Goal: Task Accomplishment & Management: Use online tool/utility

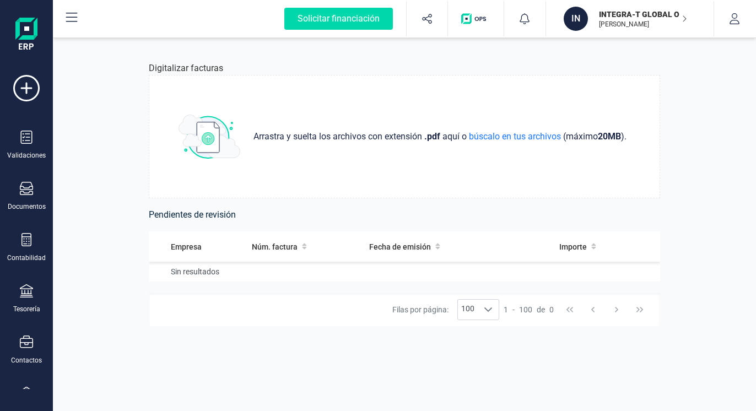
scroll to position [138, 0]
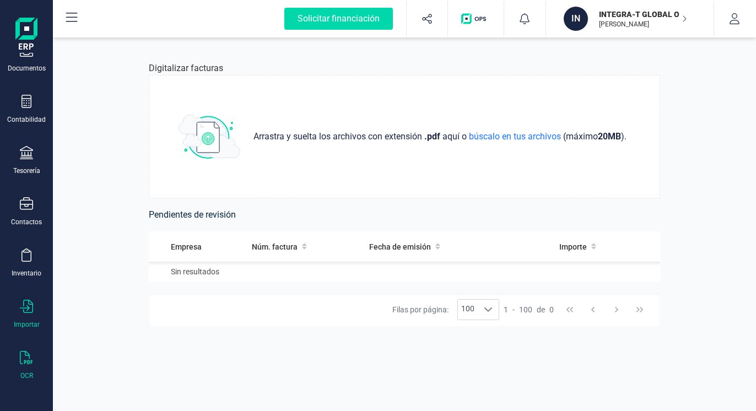
click at [23, 320] on div "Importar" at bounding box center [26, 314] width 44 height 29
click at [108, 337] on span "Facturas" at bounding box center [115, 341] width 58 height 13
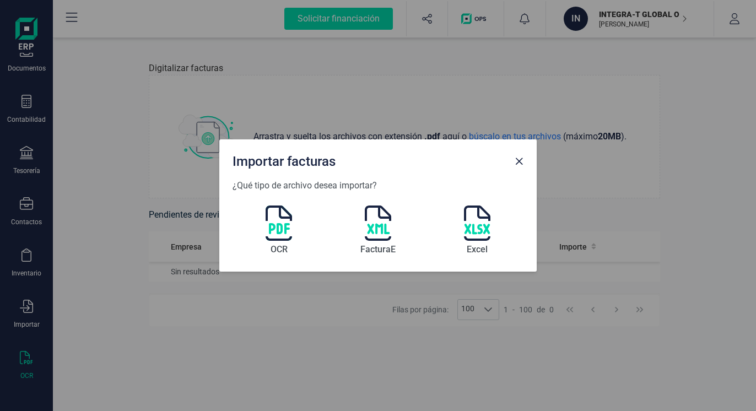
click at [280, 225] on img at bounding box center [279, 222] width 26 height 35
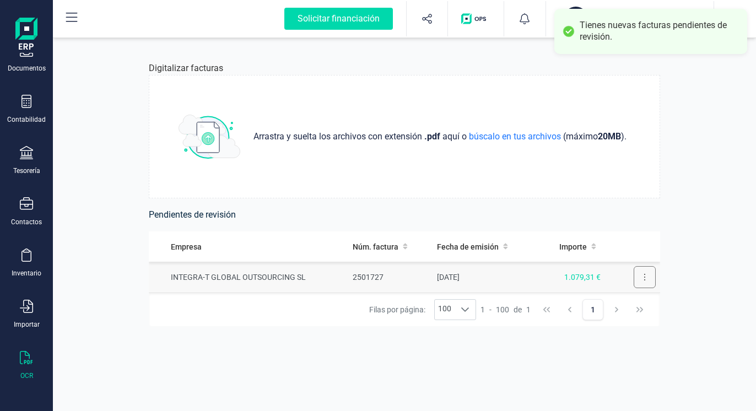
click at [643, 275] on icon at bounding box center [644, 277] width 2 height 9
click at [634, 274] on button at bounding box center [645, 277] width 22 height 22
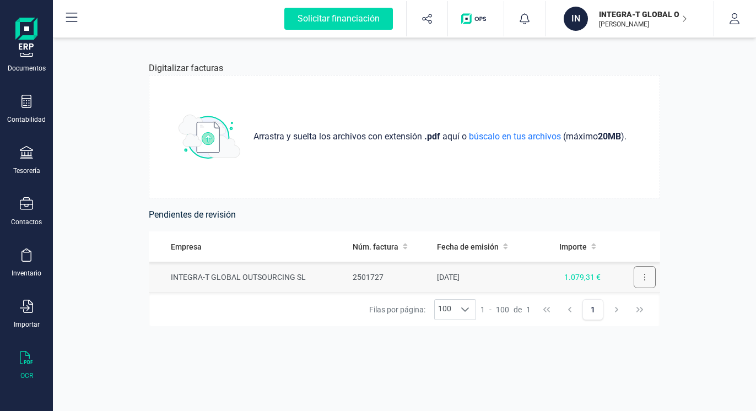
click at [634, 271] on button at bounding box center [645, 277] width 22 height 22
click at [635, 281] on button at bounding box center [645, 277] width 22 height 22
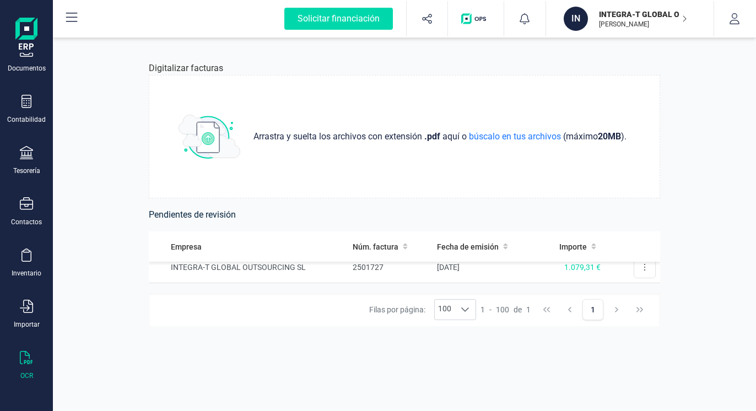
scroll to position [0, 0]
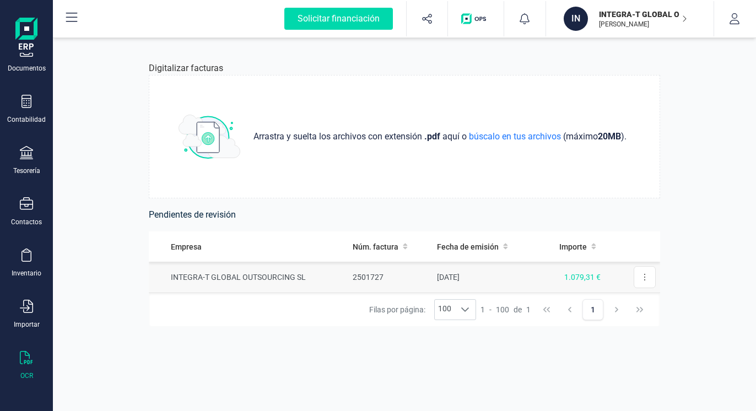
click at [580, 274] on span "1.079,31 €" at bounding box center [582, 277] width 36 height 9
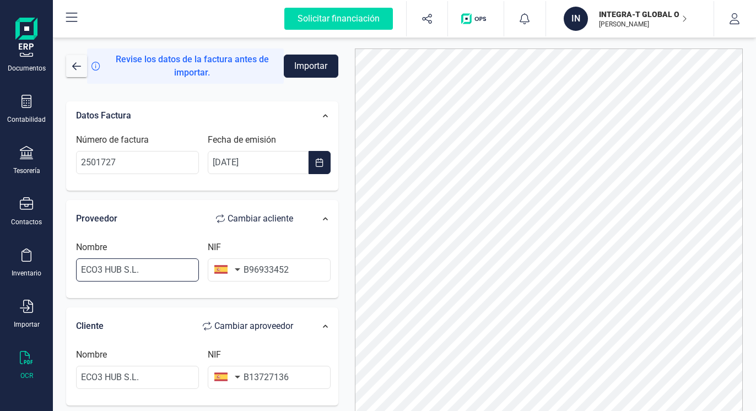
click at [160, 269] on input "ECO3 HUB S.L." at bounding box center [137, 269] width 123 height 23
drag, startPoint x: 169, startPoint y: 269, endPoint x: -26, endPoint y: 258, distance: 195.4
click at [0, 258] on html "Solicitar financiación Validaciones Documentos Documentos Presupuestos Pedidos …" at bounding box center [378, 205] width 756 height 411
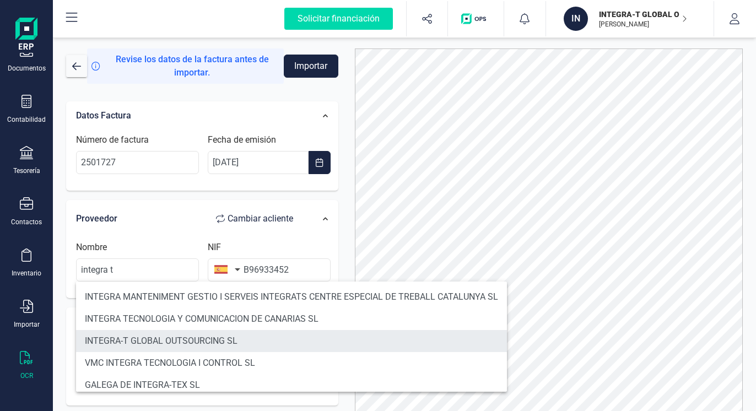
click at [136, 338] on li "INTEGRA-T GLOBAL OUTSOURCING SL" at bounding box center [291, 341] width 431 height 22
type input "INTEGRA-T GLOBAL OUTSOURCING SL"
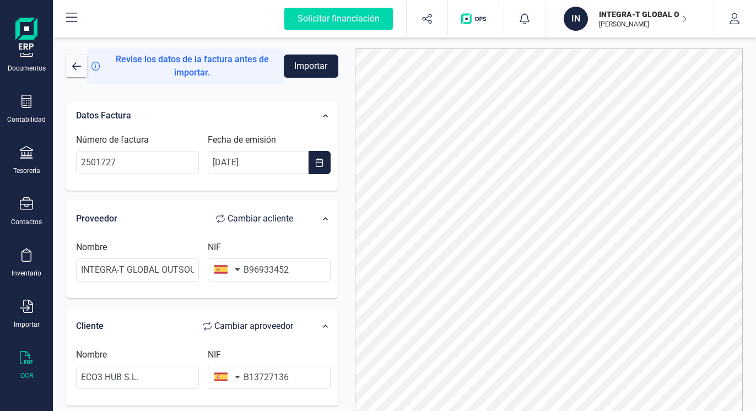
click at [316, 64] on button "Importar" at bounding box center [311, 66] width 55 height 23
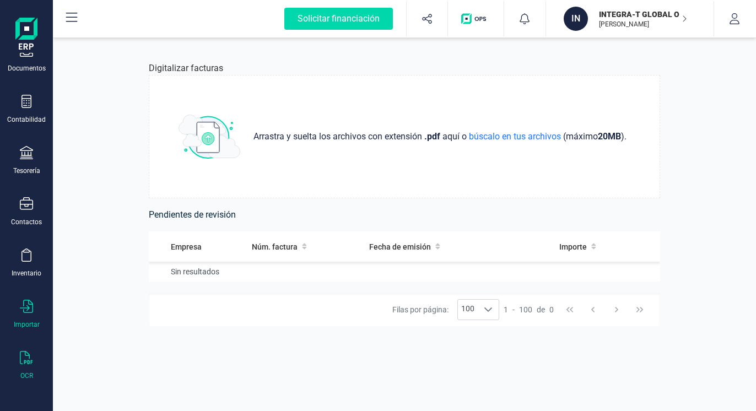
click at [28, 315] on div at bounding box center [26, 308] width 13 height 16
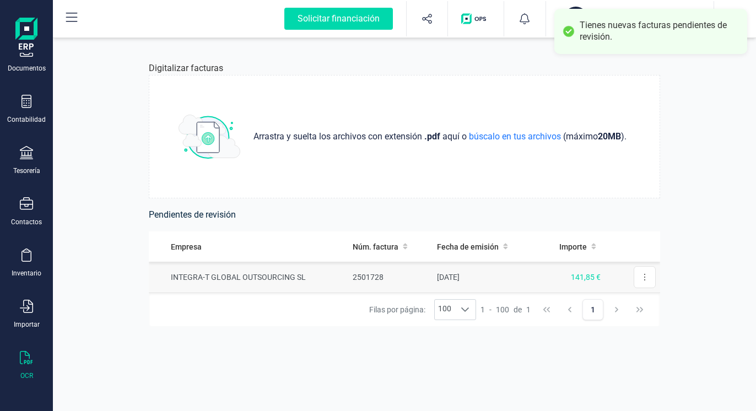
click at [579, 275] on span "141,85 €" at bounding box center [586, 277] width 30 height 9
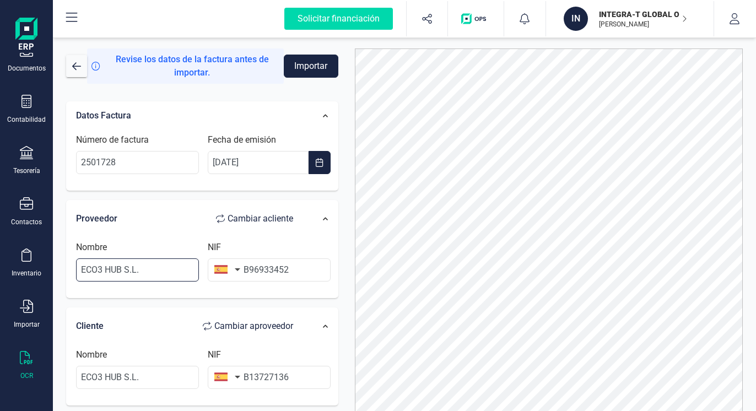
click at [149, 274] on input "ECO3 HUB S.L." at bounding box center [137, 269] width 123 height 23
drag, startPoint x: 142, startPoint y: 271, endPoint x: 49, endPoint y: 263, distance: 92.9
click at [50, 264] on div "Solicitar financiación Validaciones Documentos Documentos Presupuestos Pedidos …" at bounding box center [378, 205] width 756 height 411
type input "o"
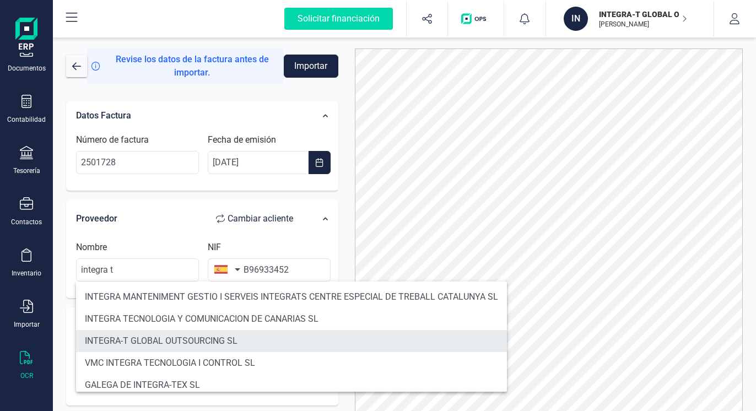
click at [160, 341] on li "INTEGRA-T GLOBAL OUTSOURCING SL" at bounding box center [291, 341] width 431 height 22
type input "INTEGRA-T GLOBAL OUTSOURCING SL"
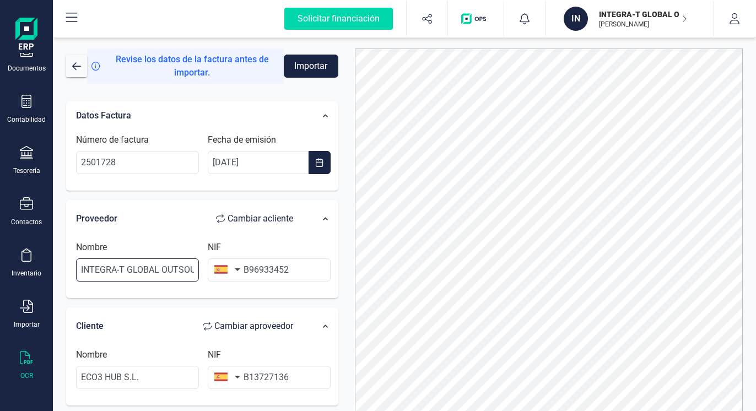
scroll to position [0, 40]
click at [148, 306] on div "Datos Factura Número de factura 2501728 Fecha de emisión [DATE] Proveedor Cambi…" at bounding box center [202, 418] width 272 height 634
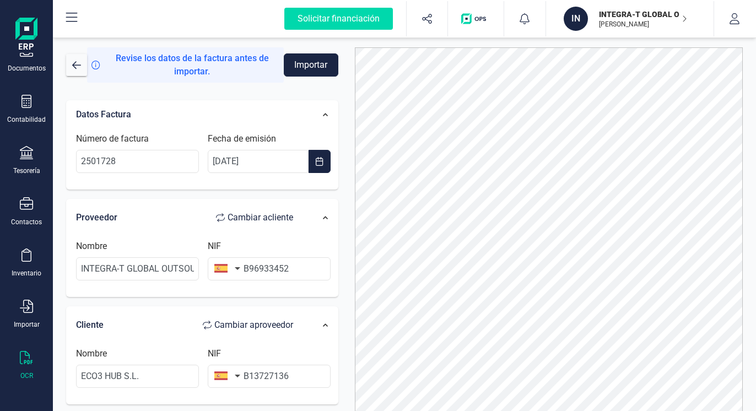
scroll to position [0, 0]
click at [295, 66] on button "Importar" at bounding box center [311, 66] width 55 height 23
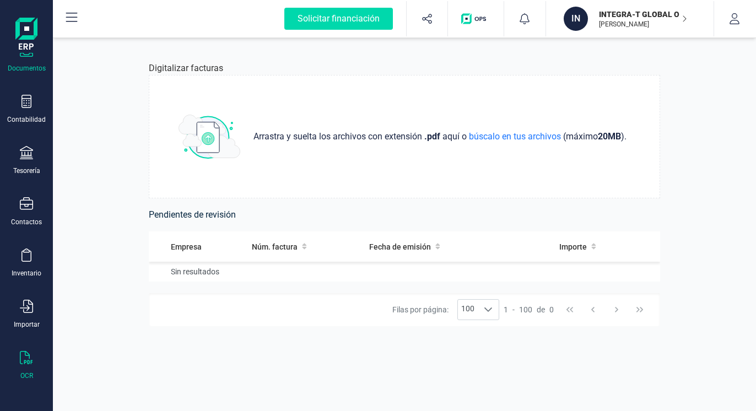
click at [30, 70] on div "Documentos" at bounding box center [27, 68] width 38 height 9
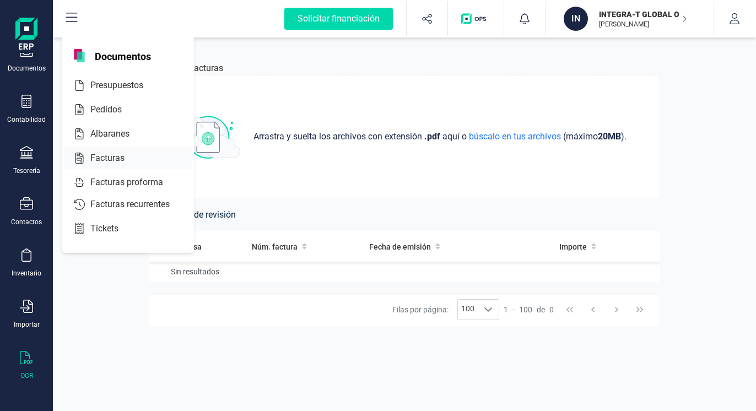
click at [121, 153] on span "Facturas" at bounding box center [115, 158] width 58 height 13
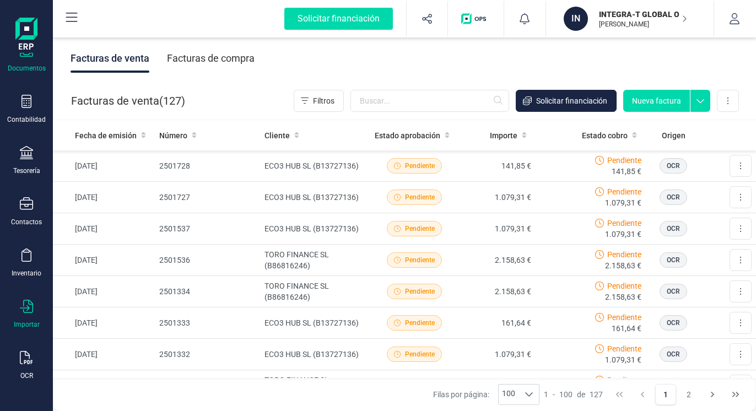
click at [17, 314] on div "Importar" at bounding box center [26, 314] width 44 height 29
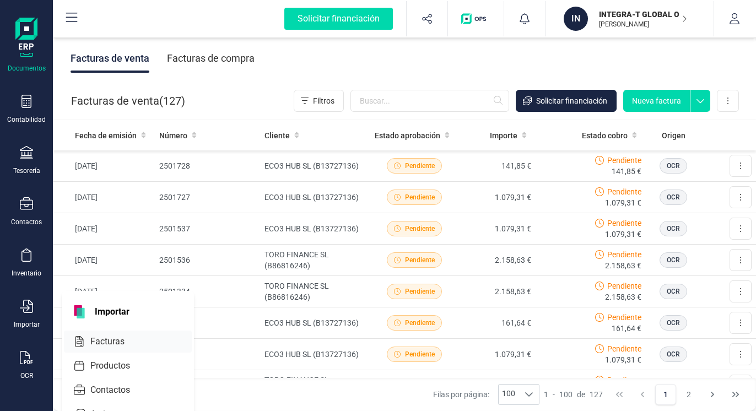
click at [140, 338] on span "Facturas" at bounding box center [115, 341] width 58 height 13
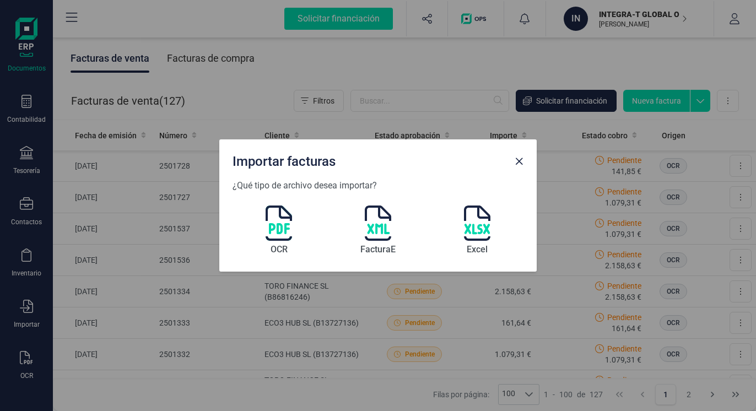
click at [271, 224] on img at bounding box center [279, 222] width 26 height 35
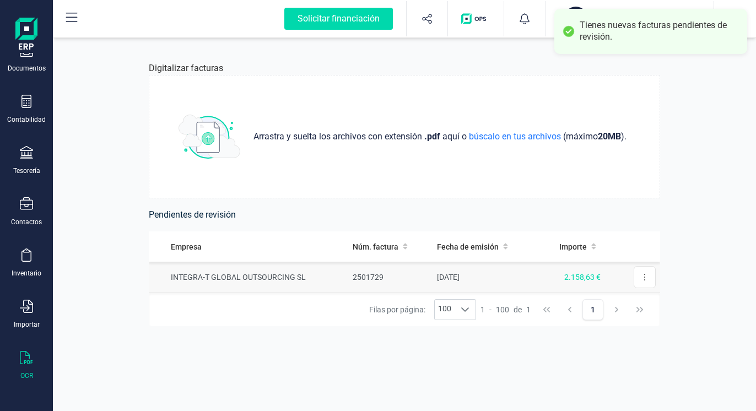
click at [567, 284] on td "2.158,63 €" at bounding box center [571, 277] width 68 height 31
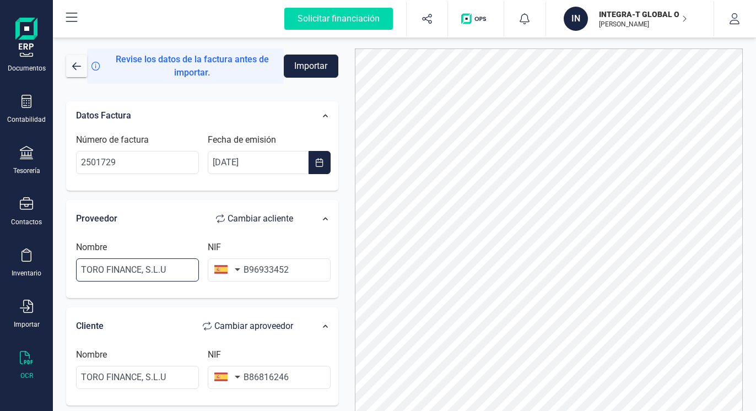
drag, startPoint x: 28, startPoint y: 228, endPoint x: 31, endPoint y: 238, distance: 11.0
click at [28, 235] on div "Solicitar financiación Validaciones Documentos Documentos Presupuestos Pedidos …" at bounding box center [378, 205] width 756 height 411
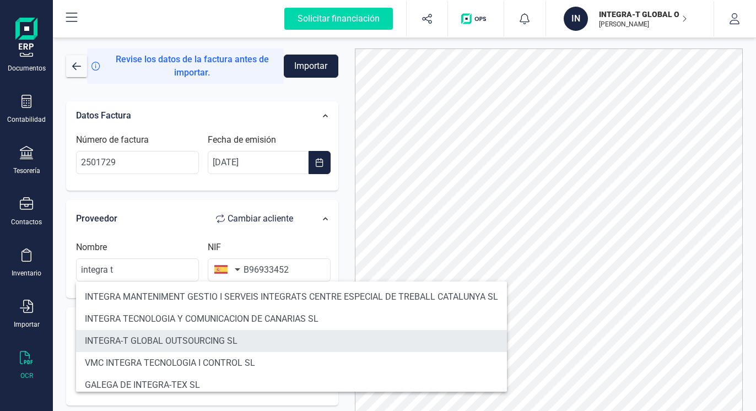
click at [183, 349] on li "INTEGRA-T GLOBAL OUTSOURCING SL" at bounding box center [291, 341] width 431 height 22
type input "INTEGRA-T GLOBAL OUTSOURCING SL"
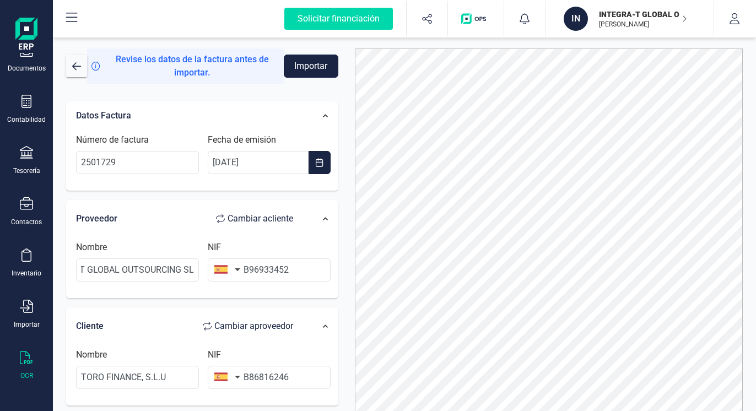
click at [300, 72] on button "Importar" at bounding box center [311, 66] width 55 height 23
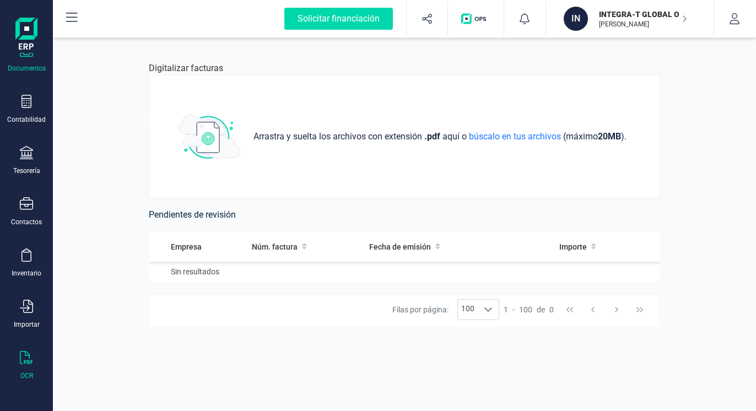
click at [25, 63] on div "Documentos" at bounding box center [26, 58] width 44 height 29
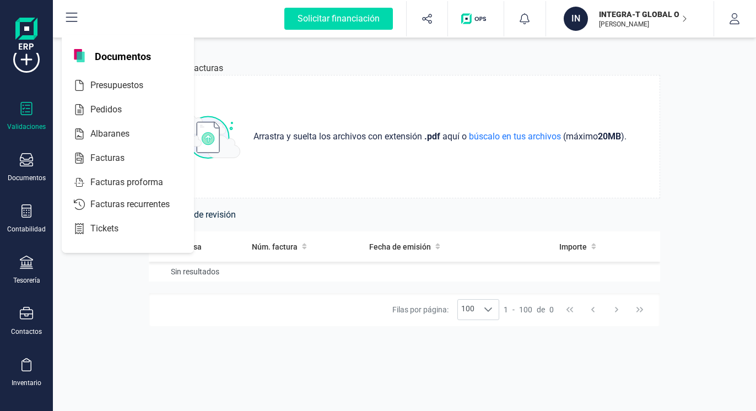
scroll to position [28, 0]
click at [38, 164] on div "Documentos" at bounding box center [26, 168] width 44 height 29
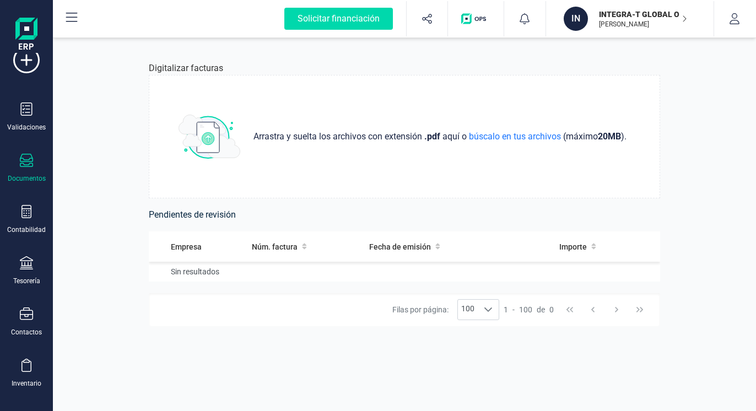
click at [38, 164] on div "Documentos" at bounding box center [26, 168] width 44 height 29
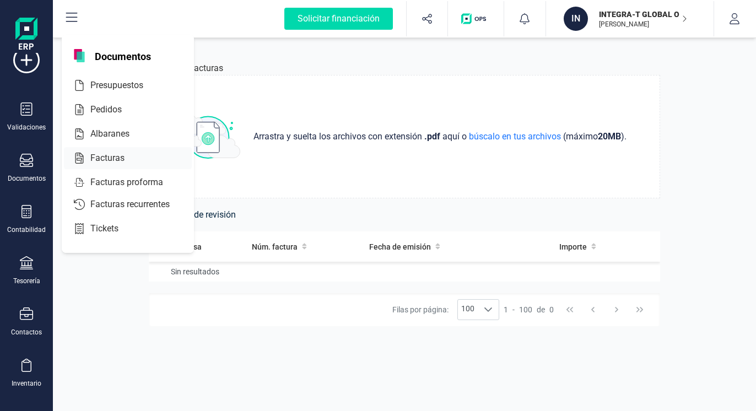
click at [126, 158] on div at bounding box center [135, 158] width 20 height 13
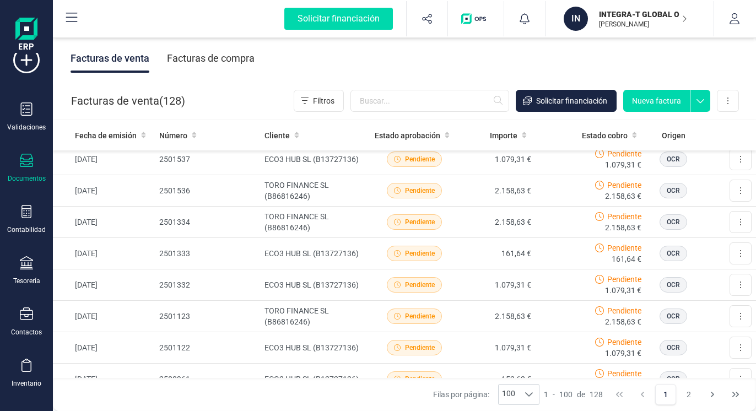
scroll to position [220, 0]
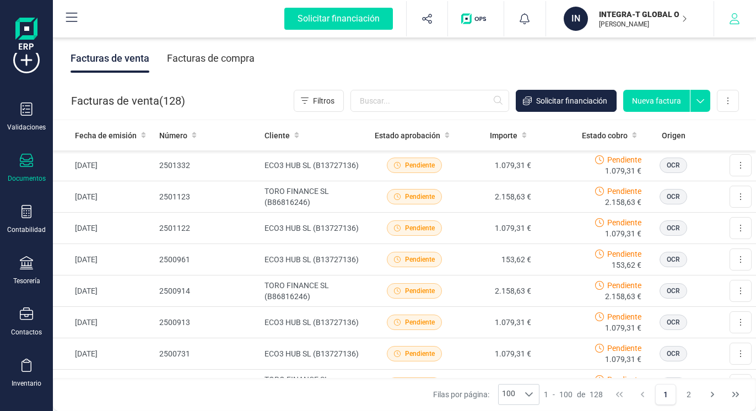
click at [736, 19] on icon "button" at bounding box center [734, 18] width 11 height 11
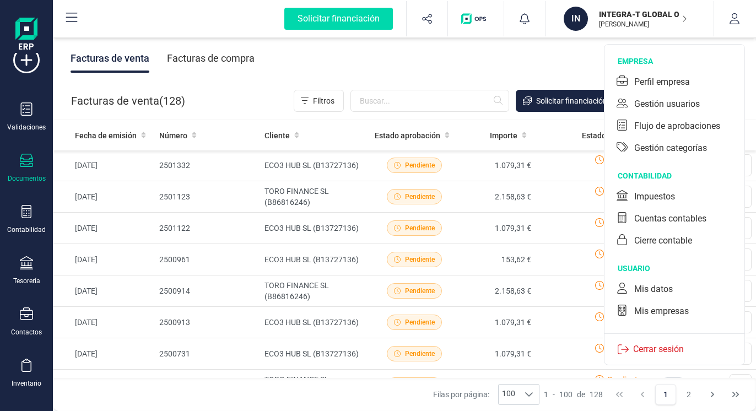
drag, startPoint x: 669, startPoint y: 344, endPoint x: 650, endPoint y: 332, distance: 23.1
click at [666, 341] on div "Cerrar sesión" at bounding box center [674, 348] width 140 height 31
